Goal: Information Seeking & Learning: Learn about a topic

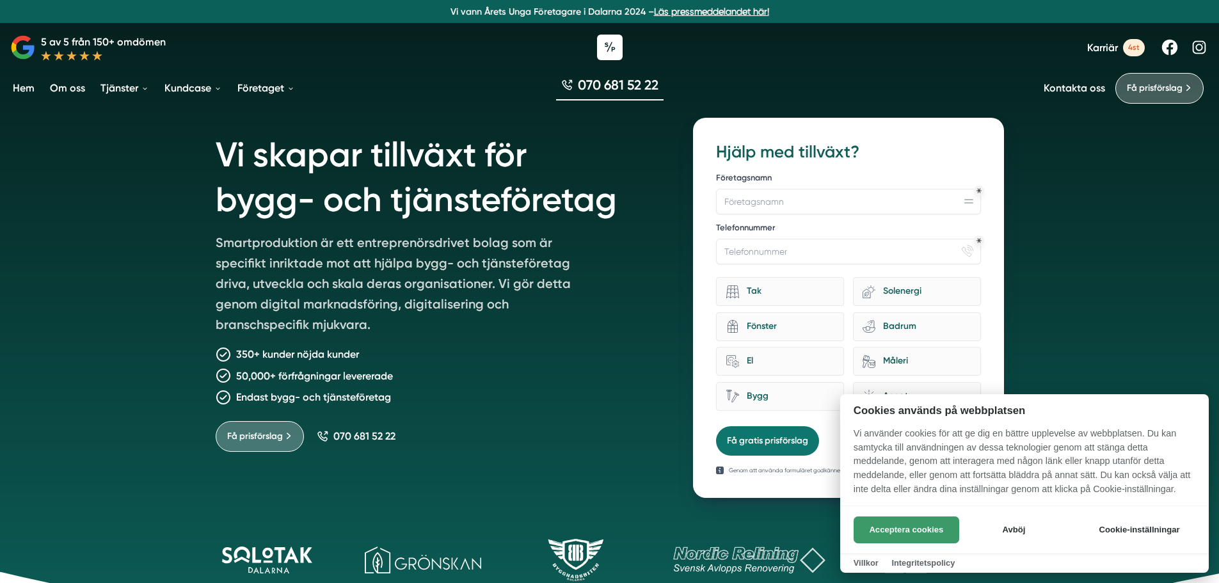
click at [904, 519] on button "Acceptera cookies" at bounding box center [907, 529] width 106 height 27
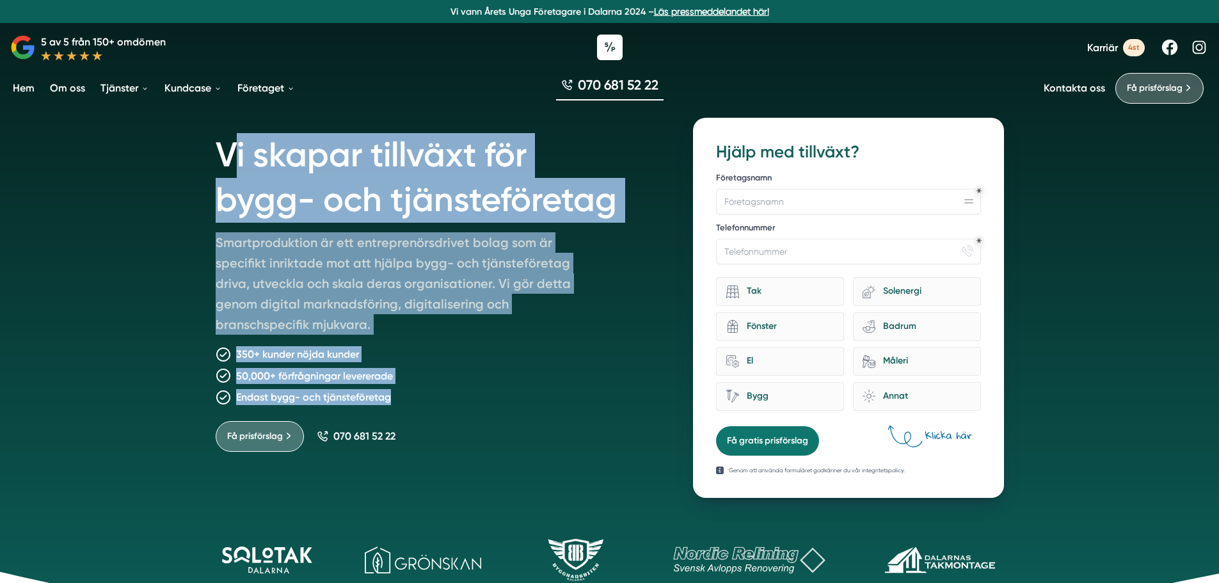
drag, startPoint x: 259, startPoint y: 168, endPoint x: 435, endPoint y: 387, distance: 281.7
click at [435, 387] on div "Vi skapar tillväxt för bygg- och tjänsteföretag Smartproduktion är ett entrepre…" at bounding box center [439, 308] width 447 height 380
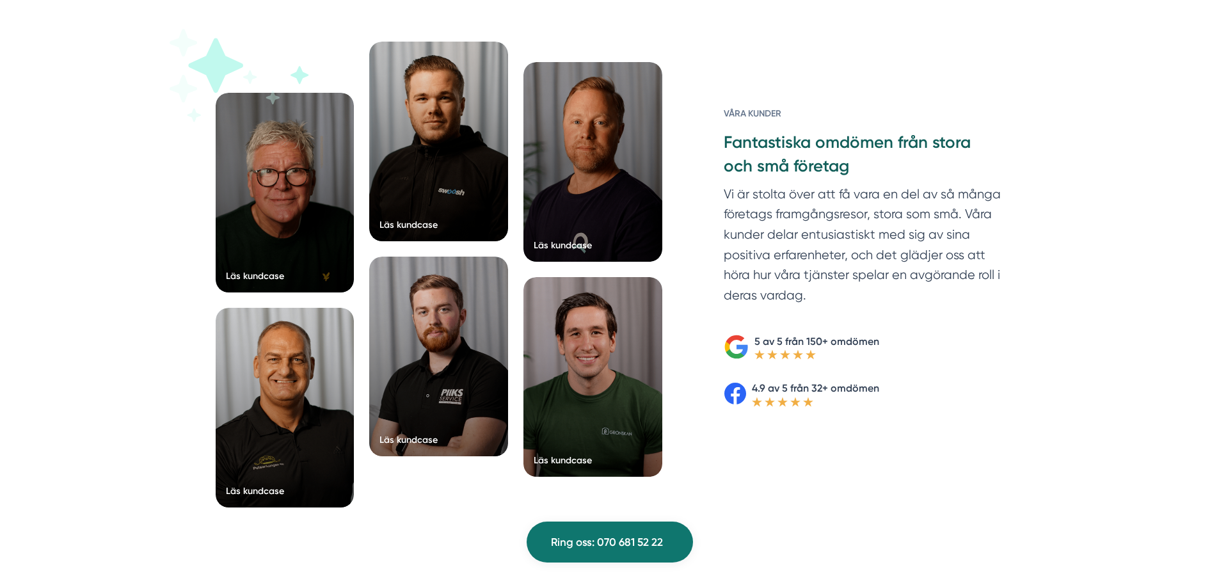
scroll to position [1984, 0]
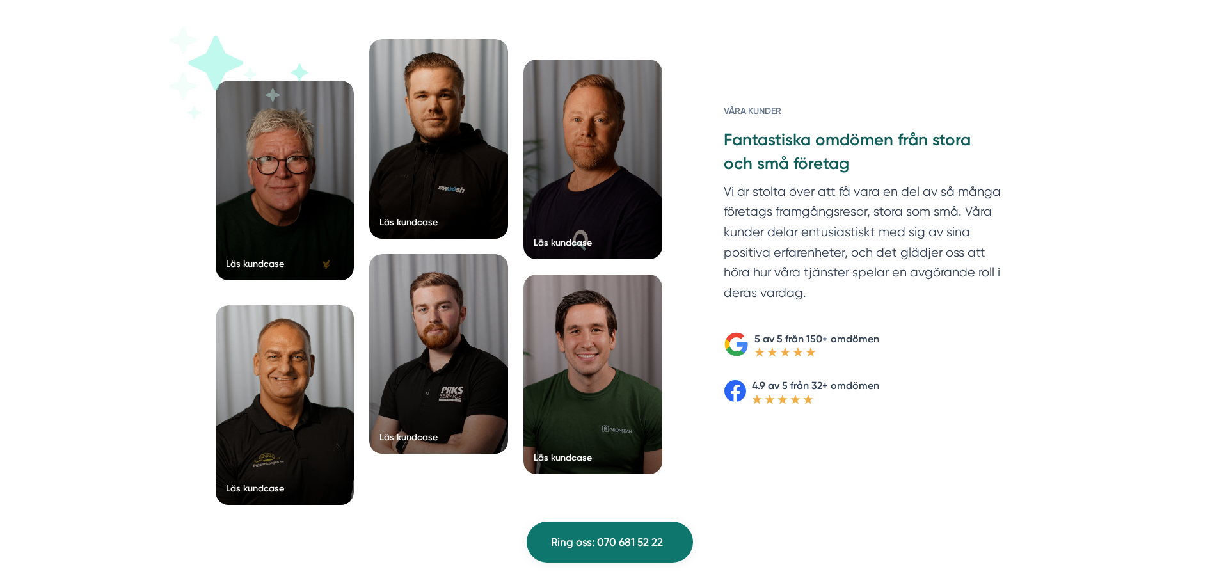
click at [314, 203] on div at bounding box center [285, 181] width 139 height 200
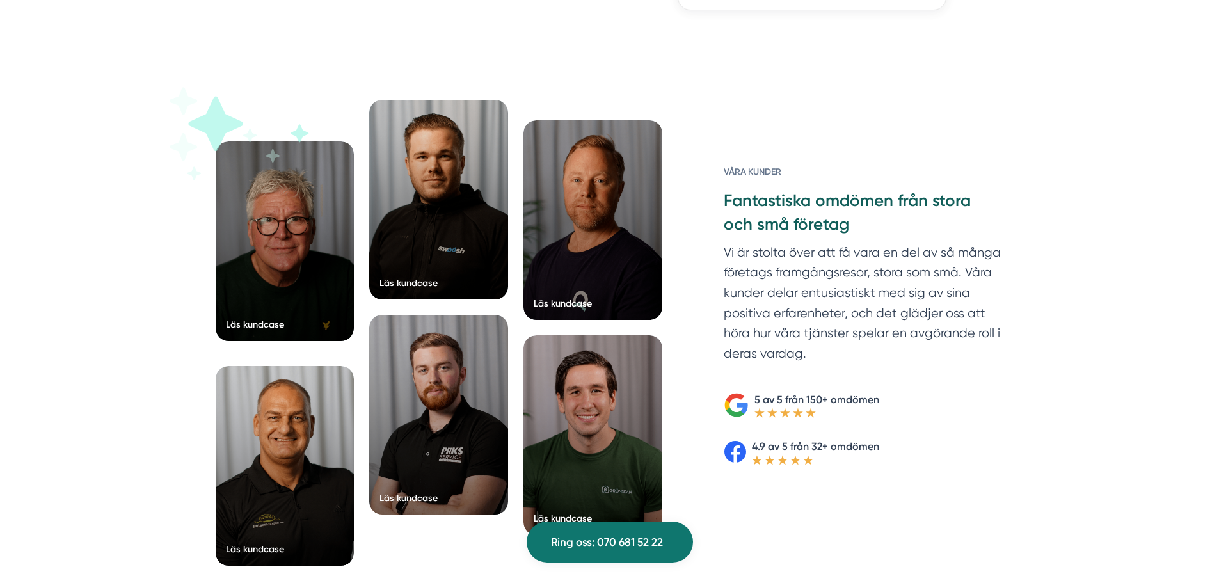
scroll to position [1920, 0]
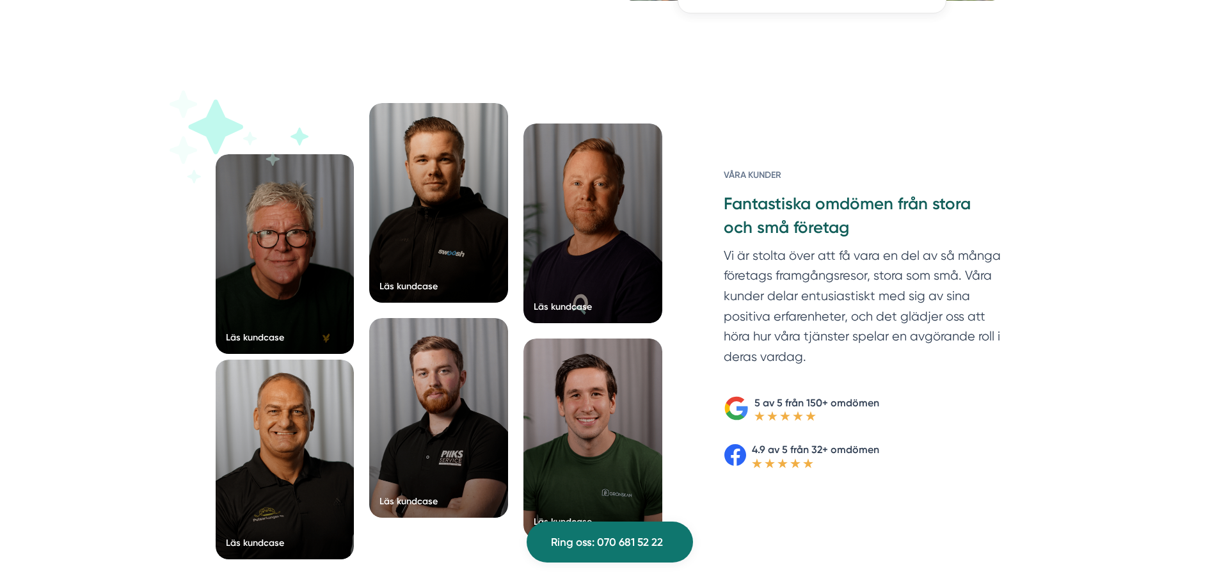
click at [276, 422] on div at bounding box center [285, 460] width 139 height 200
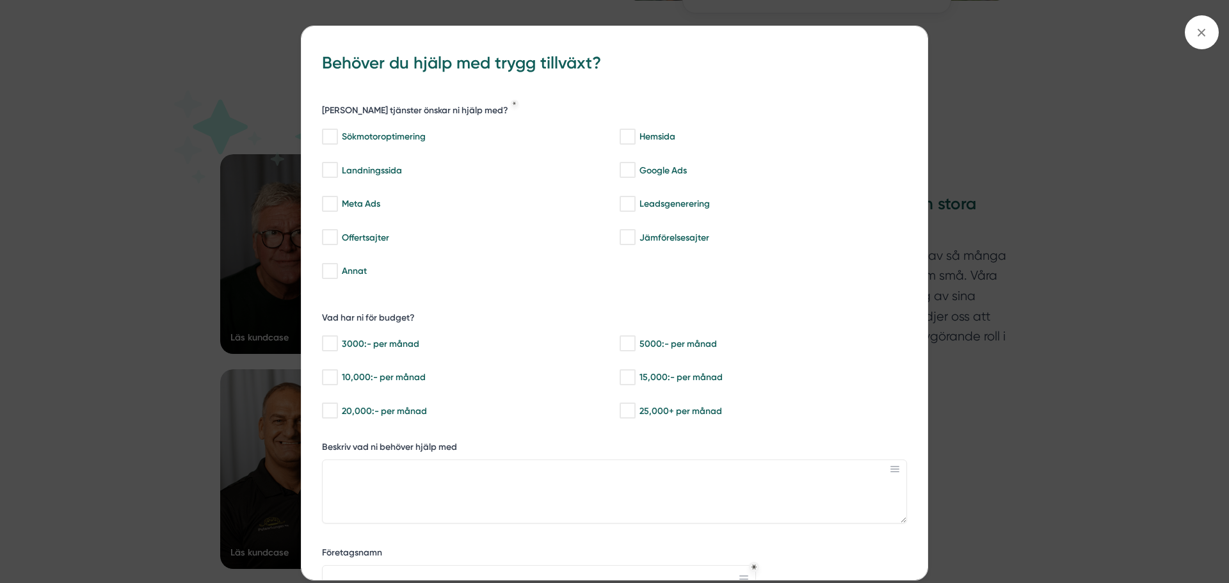
click at [981, 196] on div "bbc9b822-b2c6-488a-ab3e-9a2d59e49c7c Behöver du hjälp med trygg tillväxt? Vilka…" at bounding box center [614, 291] width 1229 height 583
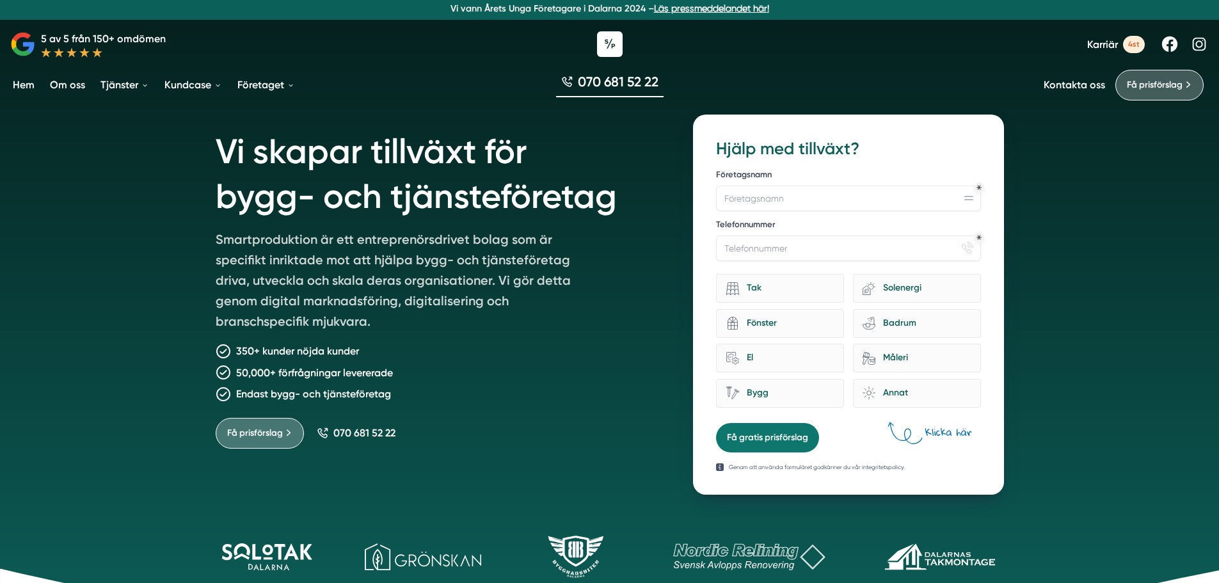
scroll to position [0, 0]
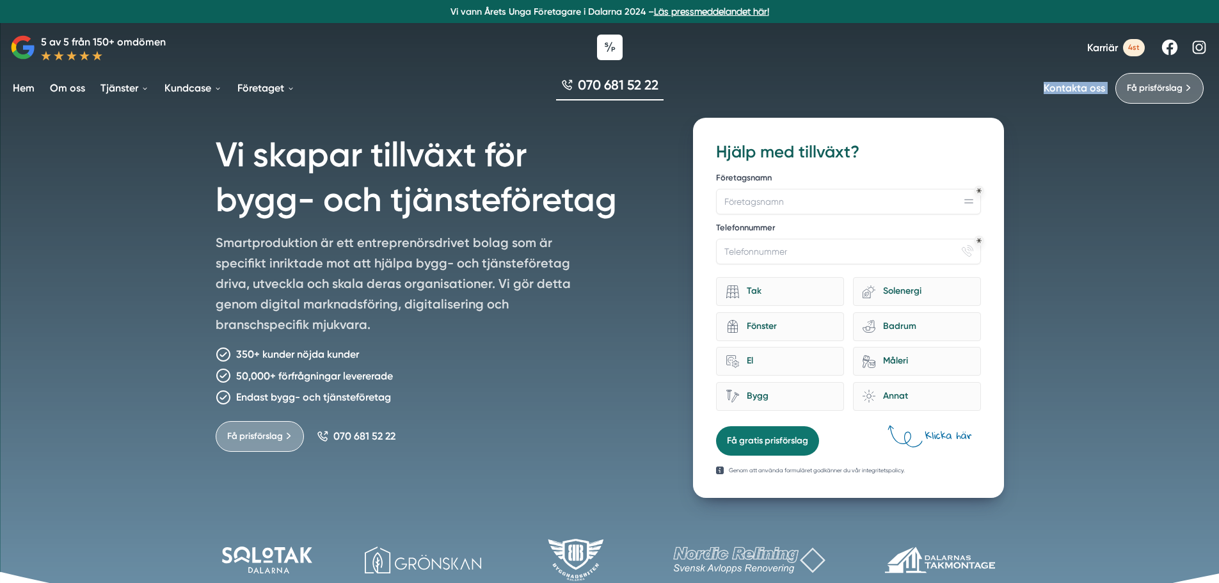
drag, startPoint x: 703, startPoint y: 91, endPoint x: 198, endPoint y: -77, distance: 532.8
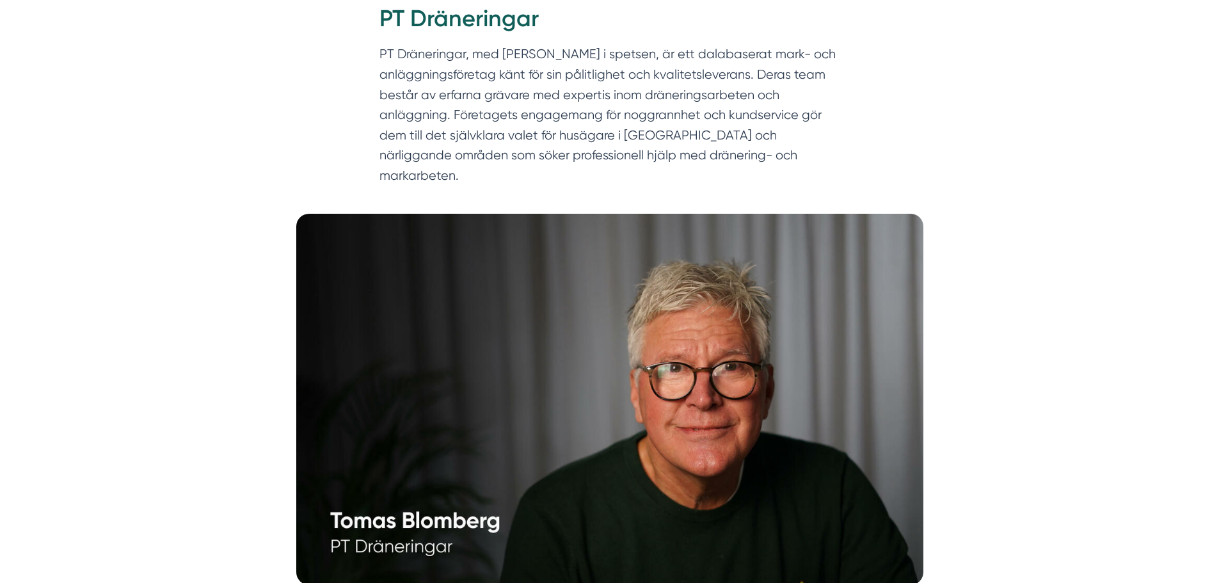
scroll to position [140, 0]
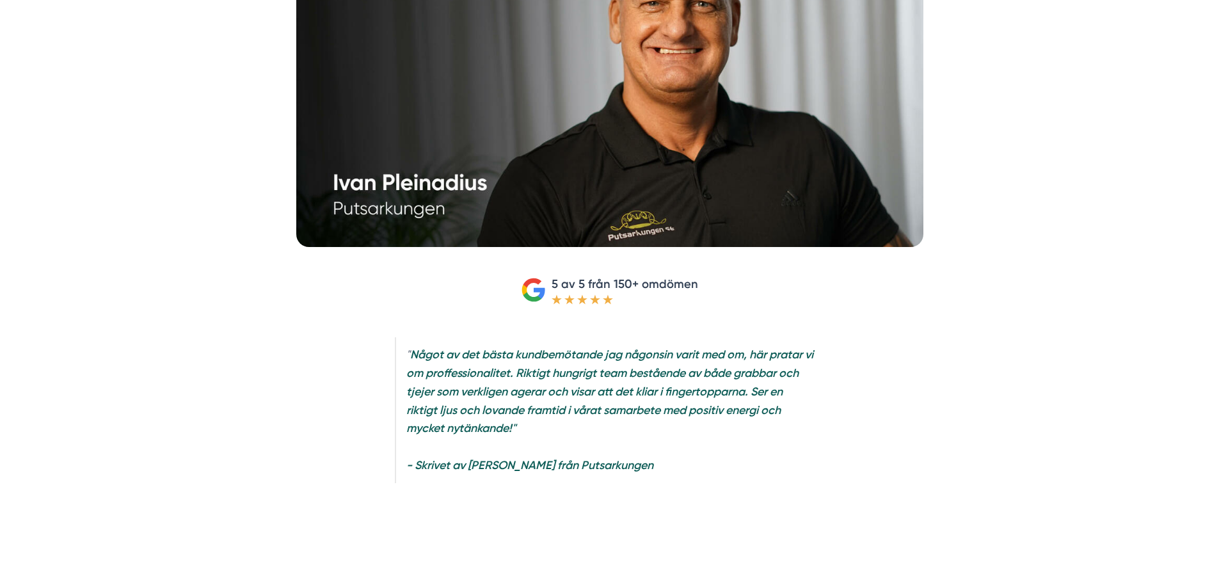
scroll to position [576, 0]
